Goal: Transaction & Acquisition: Purchase product/service

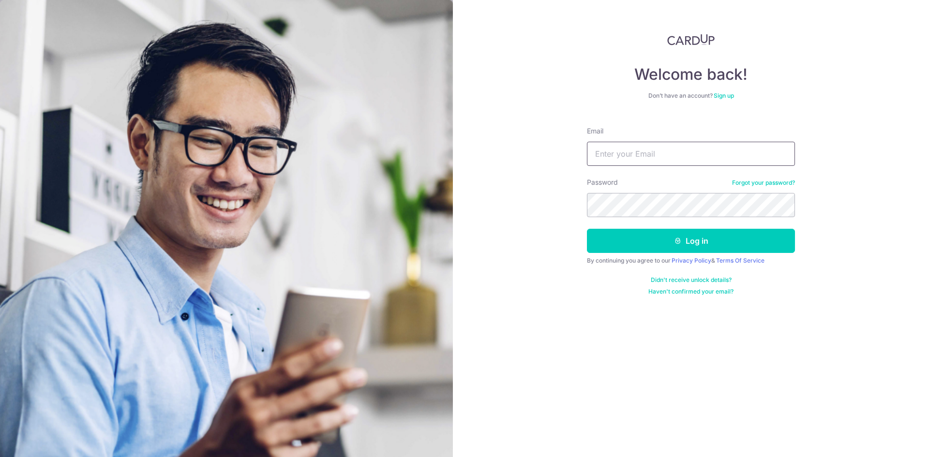
click at [649, 154] on input "Email" at bounding box center [691, 154] width 208 height 24
type input "natgardiner@outlook.com"
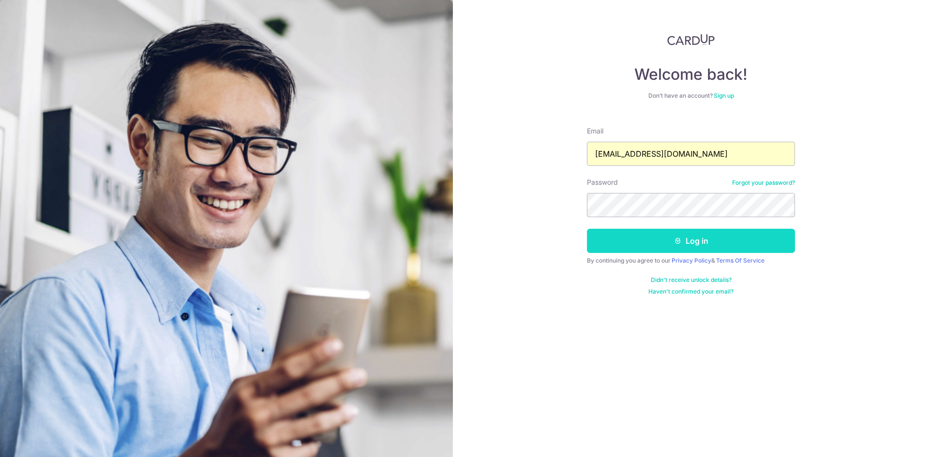
click at [698, 243] on button "Log in" at bounding box center [691, 241] width 208 height 24
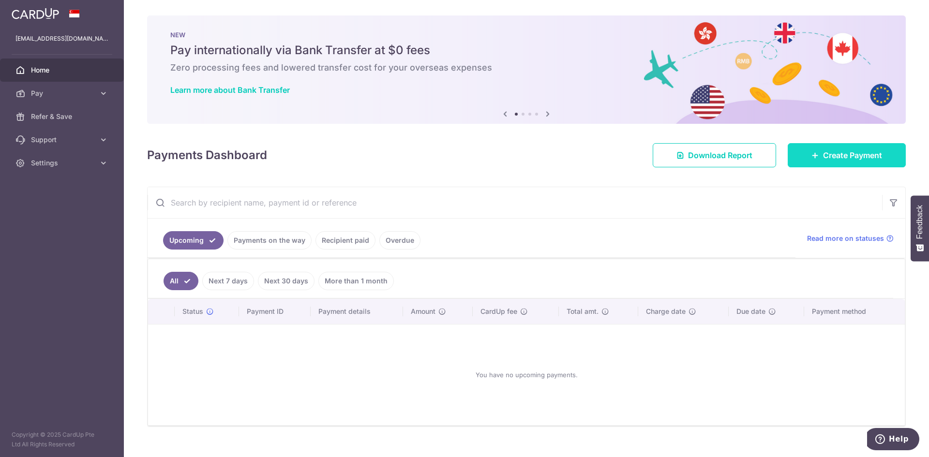
click at [832, 158] on span "Create Payment" at bounding box center [852, 155] width 59 height 12
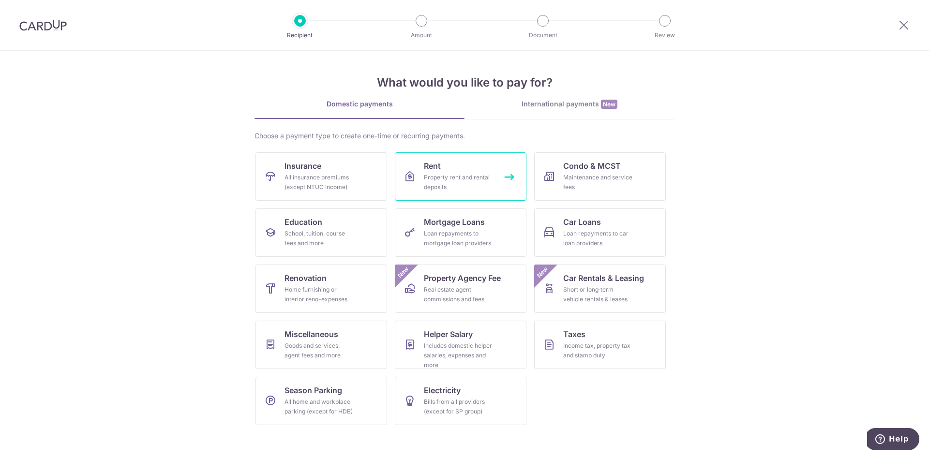
click at [445, 171] on link "Rent Property rent and rental deposits" at bounding box center [461, 176] width 132 height 48
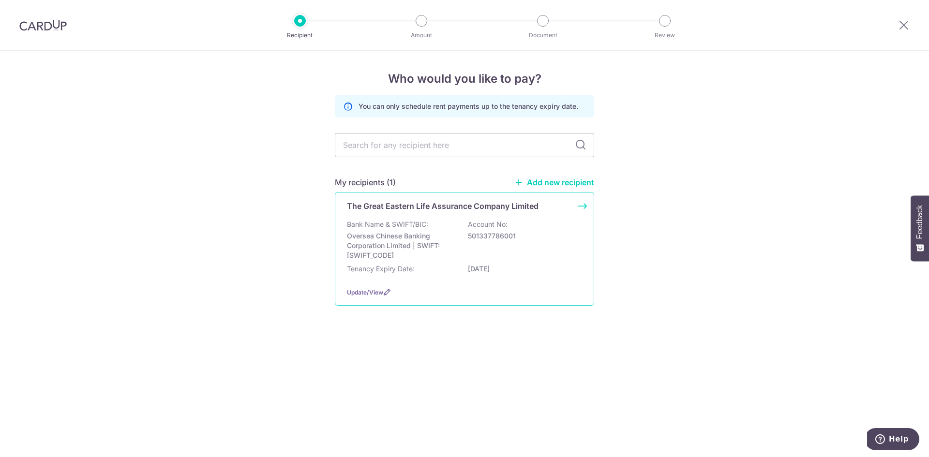
click at [386, 227] on p "Bank Name & SWIFT/BIC:" at bounding box center [387, 225] width 81 height 10
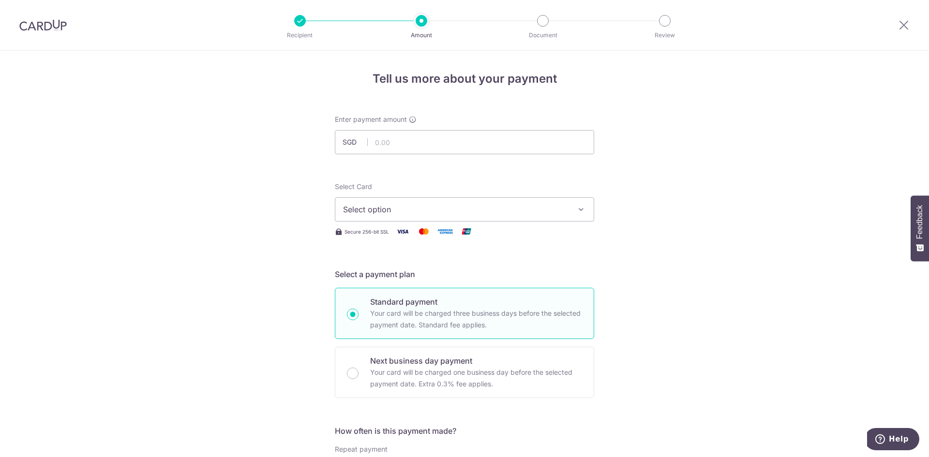
click at [385, 212] on span "Select option" at bounding box center [455, 210] width 225 height 12
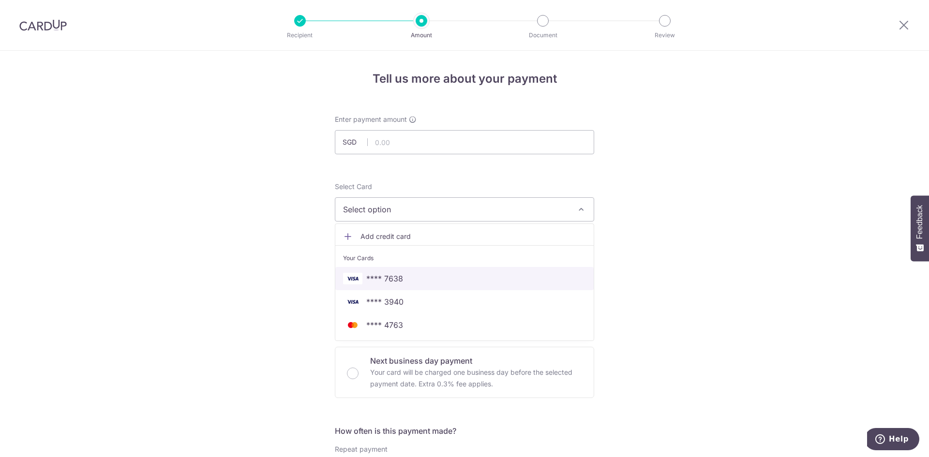
click at [399, 282] on span "**** 7638" at bounding box center [384, 279] width 37 height 12
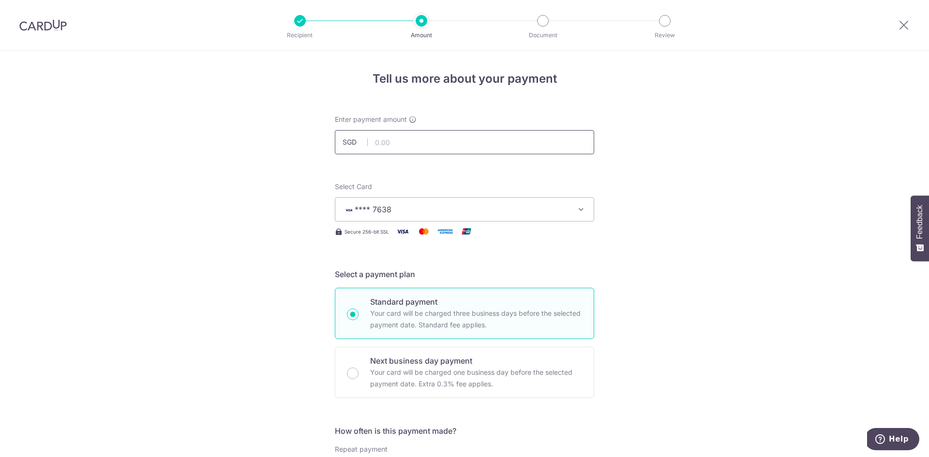
click at [387, 142] on input "text" at bounding box center [464, 142] width 259 height 24
click at [402, 136] on input "text" at bounding box center [464, 142] width 259 height 24
type input "8,320.50"
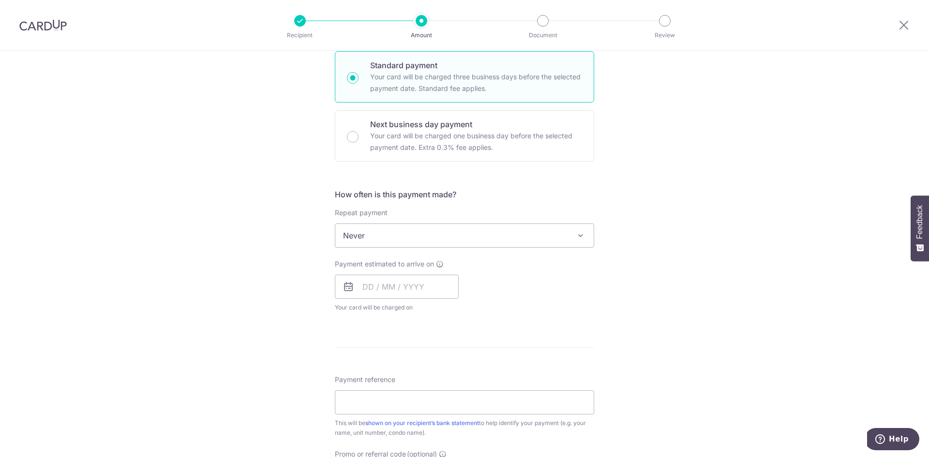
scroll to position [242, 0]
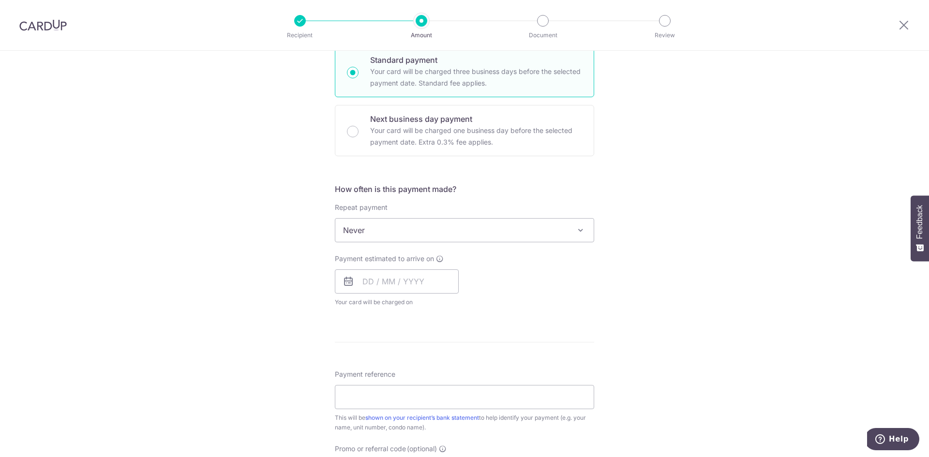
click at [374, 233] on span "Never" at bounding box center [464, 230] width 258 height 23
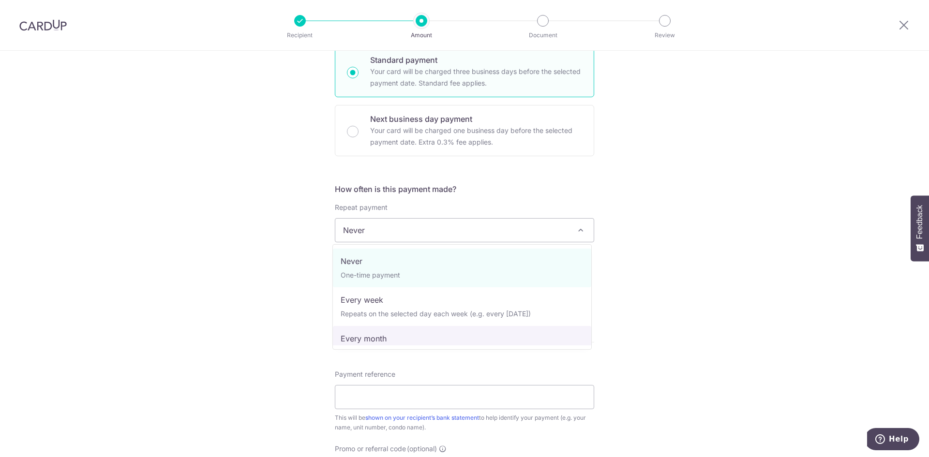
select select "3"
type input "14/08/2027"
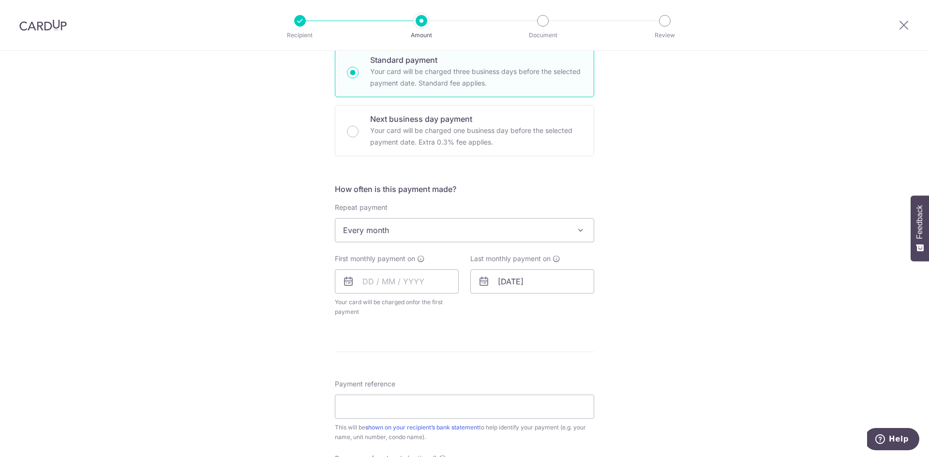
click at [658, 298] on div "Tell us more about your payment Enter payment amount SGD 8,320.50 8320.50 Selec…" at bounding box center [464, 251] width 929 height 885
click at [412, 283] on input "text" at bounding box center [397, 281] width 124 height 24
click at [278, 280] on div "Tell us more about your payment Enter payment amount SGD 8,320.50 8320.50 Selec…" at bounding box center [464, 251] width 929 height 885
click at [430, 280] on input "text" at bounding box center [397, 281] width 124 height 24
click at [466, 309] on link "Next" at bounding box center [472, 308] width 12 height 12
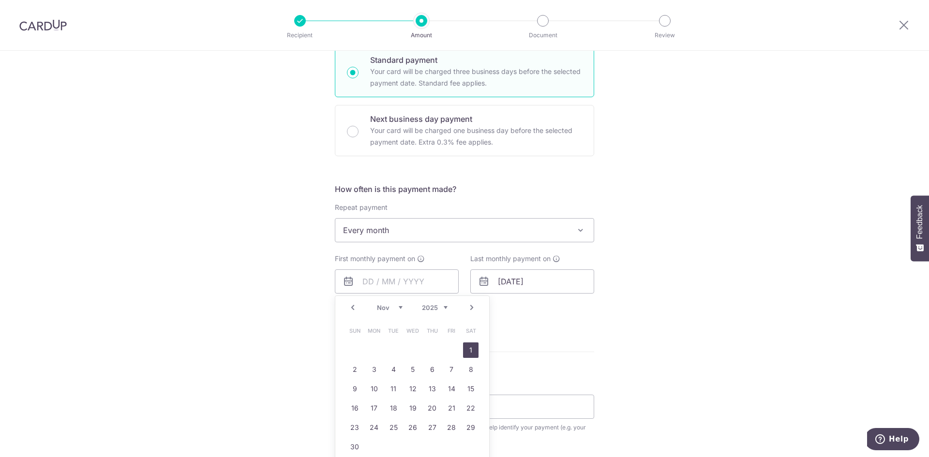
click at [468, 352] on link "1" at bounding box center [470, 350] width 15 height 15
type input "[DATE]"
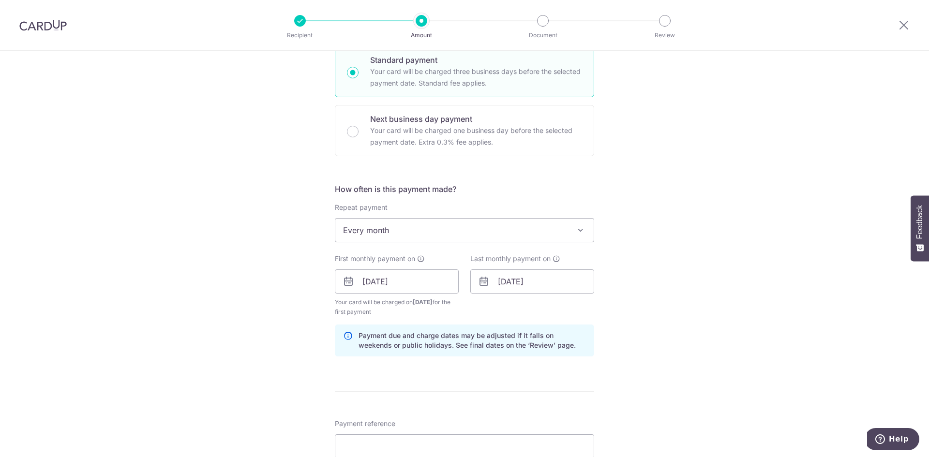
click at [661, 286] on div "Tell us more about your payment Enter payment amount SGD 8,320.50 8320.50 Selec…" at bounding box center [464, 271] width 929 height 925
click at [561, 282] on input "14/08/2027" at bounding box center [532, 281] width 124 height 24
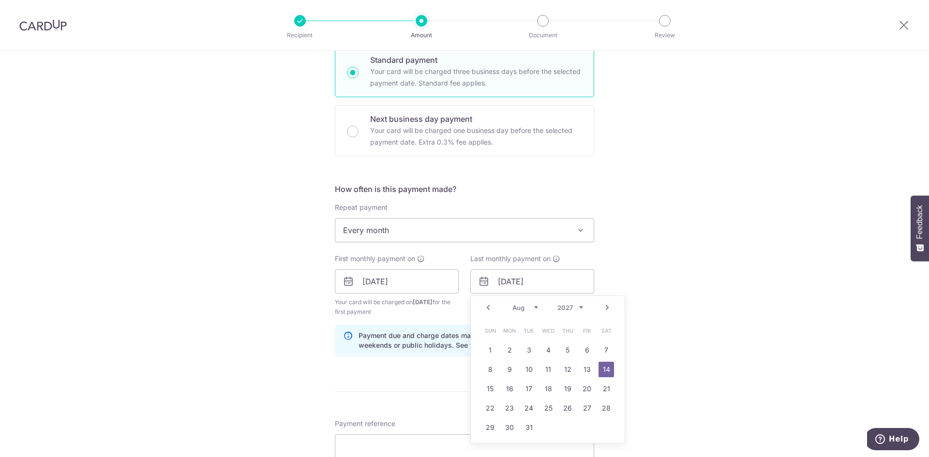
click at [645, 290] on div "Tell us more about your payment Enter payment amount SGD 8,320.50 8320.50 Selec…" at bounding box center [464, 271] width 929 height 925
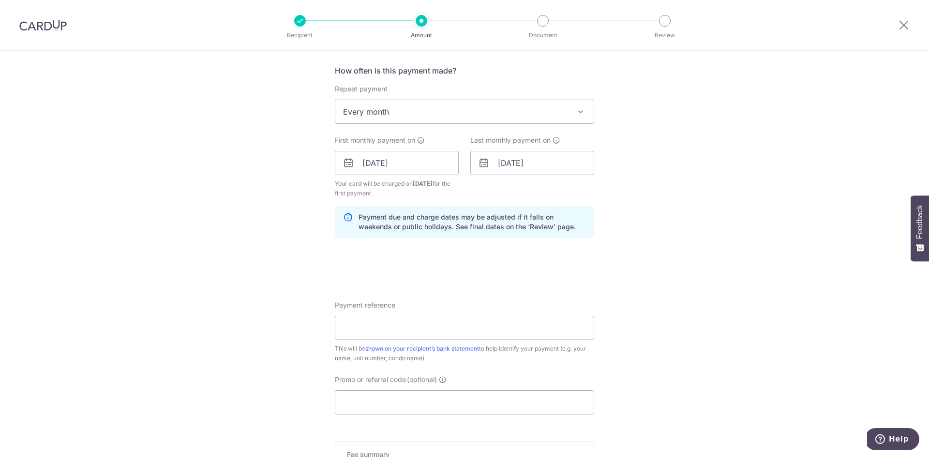
scroll to position [387, 0]
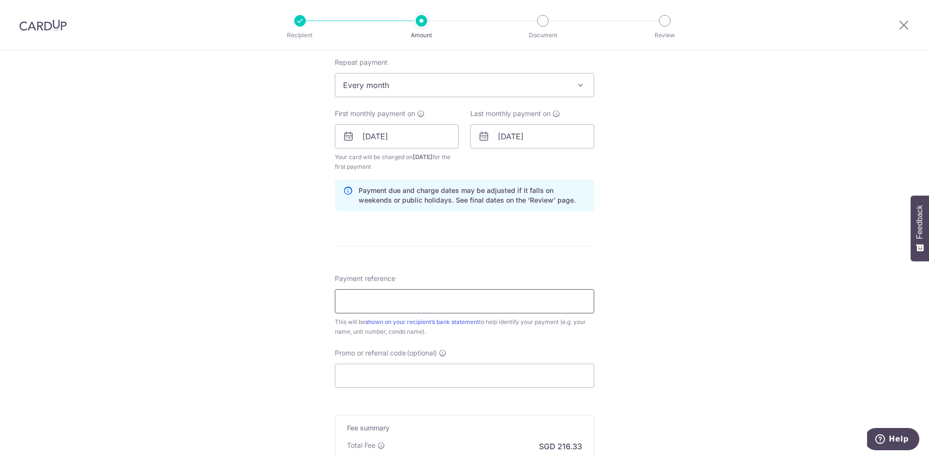
click at [369, 299] on input "Payment reference" at bounding box center [464, 301] width 259 height 24
click at [396, 293] on input "Payment reference" at bounding box center [464, 301] width 259 height 24
paste input "50 -28-01C"
type input "[PERSON_NAME] Gems 50 -28-01C"
click at [619, 337] on div "Tell us more about your payment Enter payment amount SGD 8,320.50 8320.50 Selec…" at bounding box center [464, 126] width 929 height 925
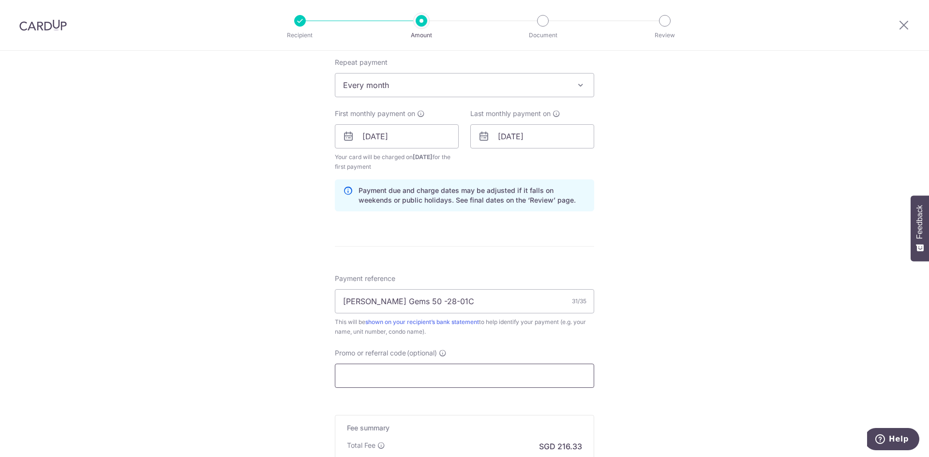
click at [444, 379] on input "Promo or referral code (optional)" at bounding box center [464, 376] width 259 height 24
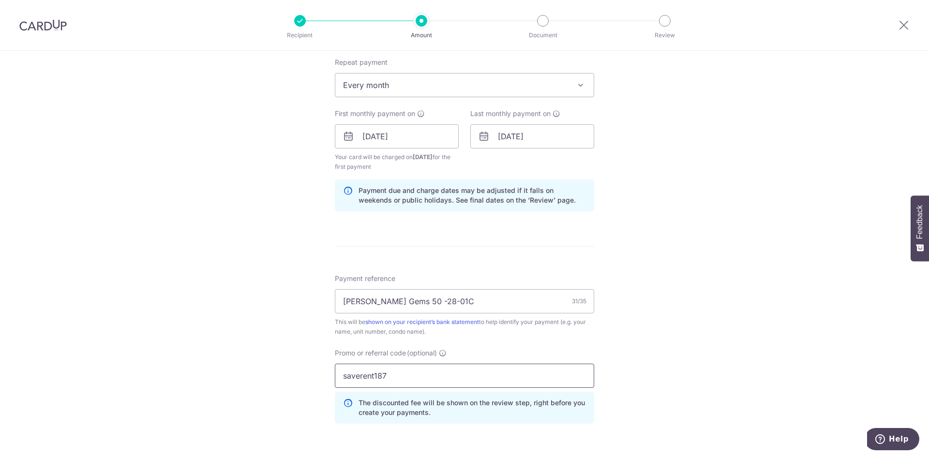
type input "saverent187"
click at [238, 215] on div "Tell us more about your payment Enter payment amount SGD 8,320.50 8320.50 Selec…" at bounding box center [464, 148] width 929 height 968
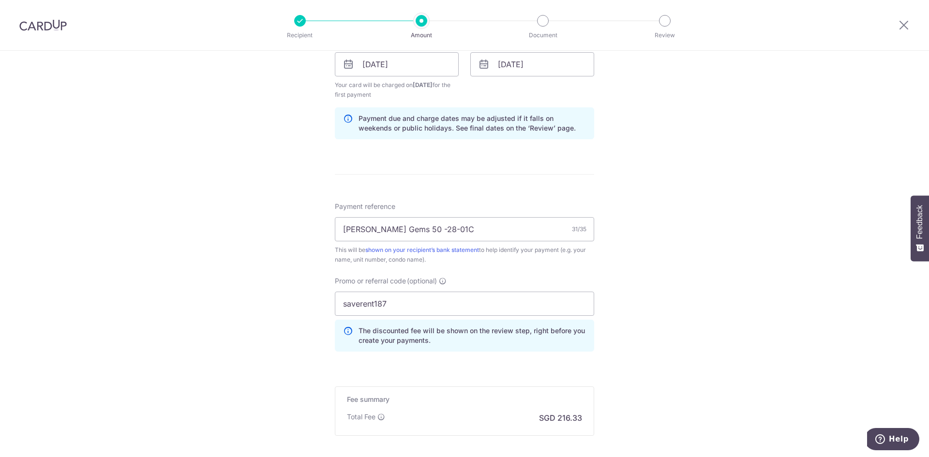
scroll to position [484, 0]
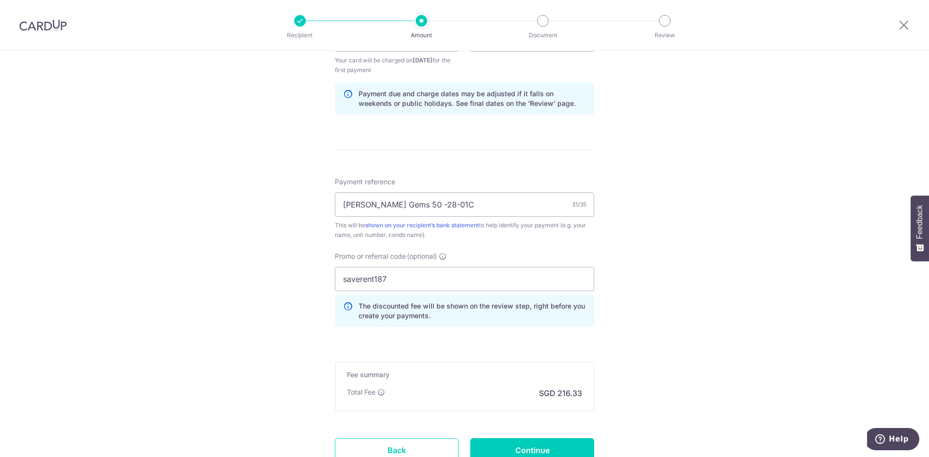
click at [252, 338] on div "Tell us more about your payment Enter payment amount SGD 8,320.50 8320.50 Selec…" at bounding box center [464, 51] width 929 height 968
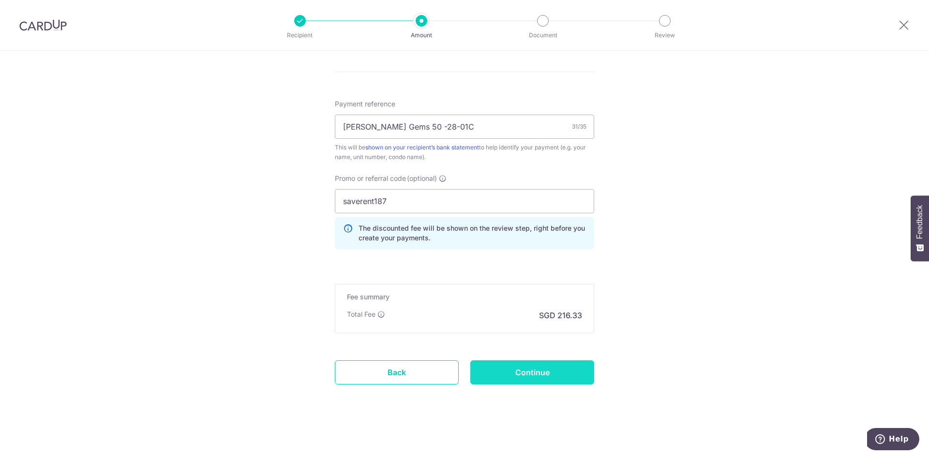
click at [520, 374] on input "Continue" at bounding box center [532, 372] width 124 height 24
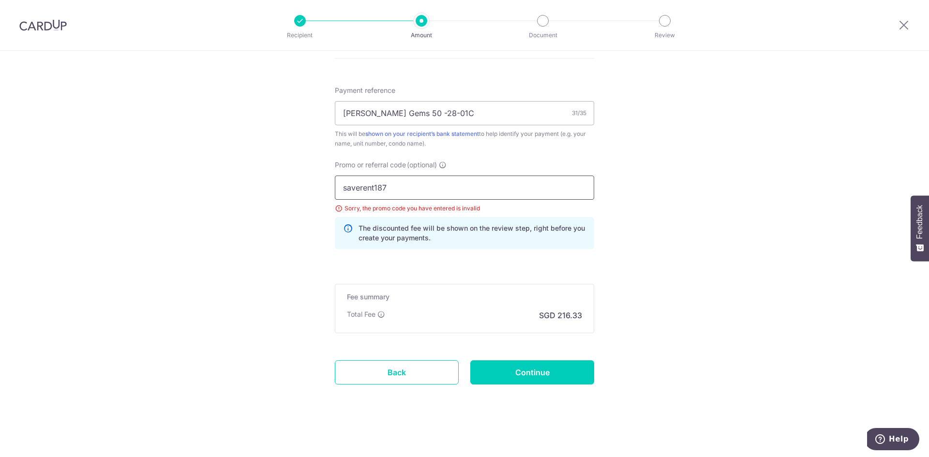
drag, startPoint x: 390, startPoint y: 189, endPoint x: 330, endPoint y: 185, distance: 60.1
click at [330, 185] on div "Promo or referral code (optional) saverent187 Sorry, the promo code you have en…" at bounding box center [464, 208] width 271 height 97
type input "SAVERENT179"
click at [529, 375] on input "Continue" at bounding box center [532, 372] width 124 height 24
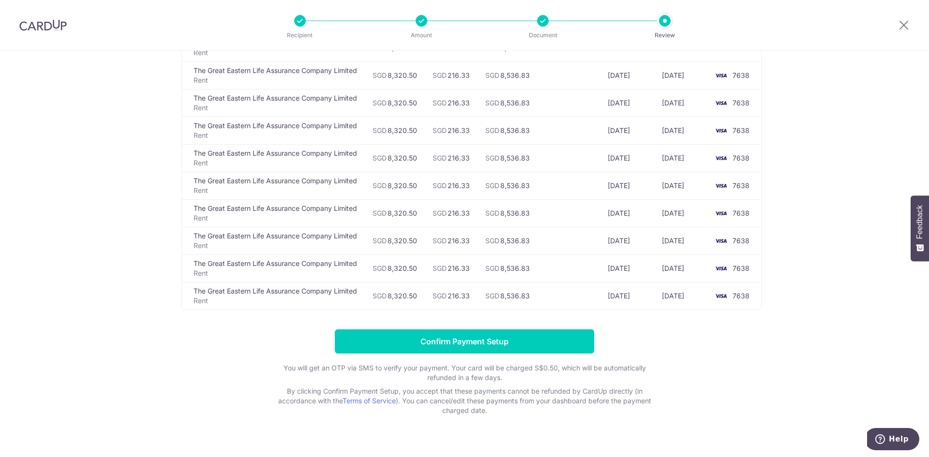
scroll to position [472, 0]
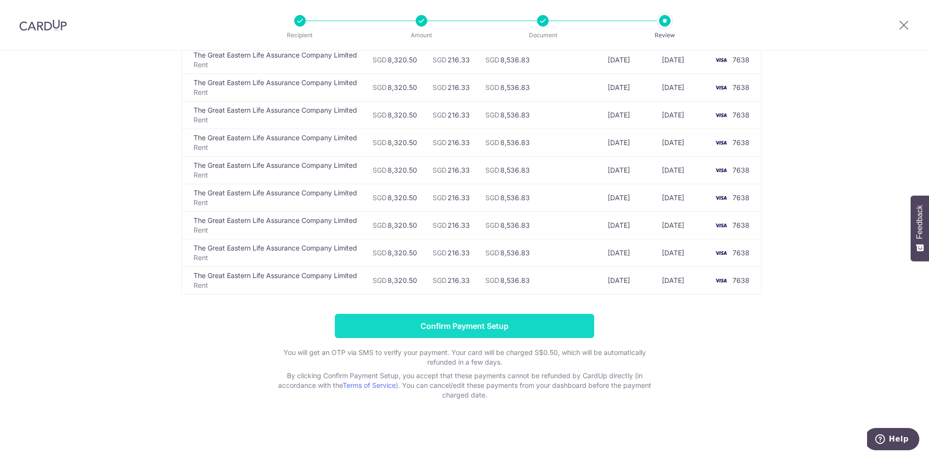
click at [460, 325] on input "Confirm Payment Setup" at bounding box center [464, 326] width 259 height 24
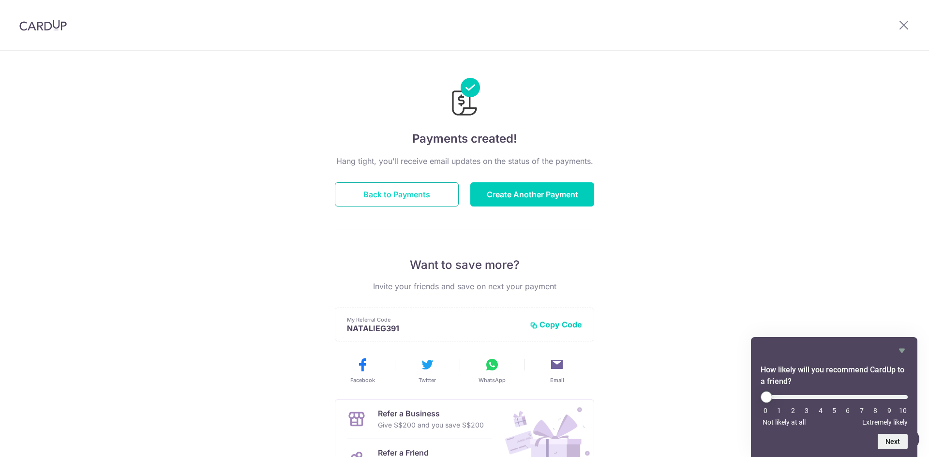
click at [379, 193] on button "Back to Payments" at bounding box center [397, 194] width 124 height 24
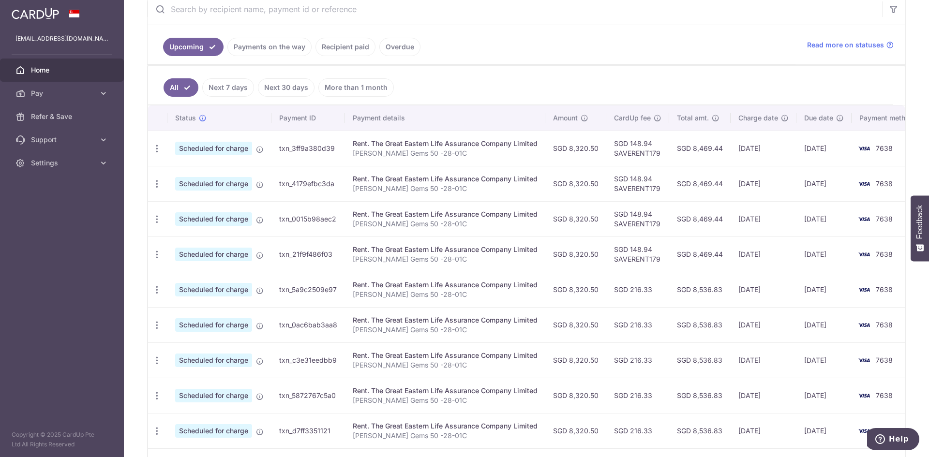
scroll to position [242, 0]
